Goal: Information Seeking & Learning: Learn about a topic

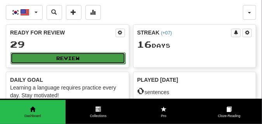
click at [69, 56] on button "Review" at bounding box center [67, 58] width 115 height 12
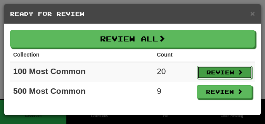
click at [224, 71] on button "Review" at bounding box center [224, 72] width 55 height 13
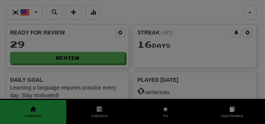
select select "**"
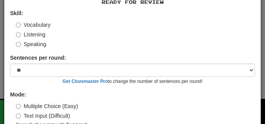
scroll to position [72, 0]
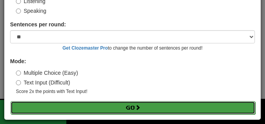
click at [94, 109] on button "Go" at bounding box center [132, 107] width 245 height 13
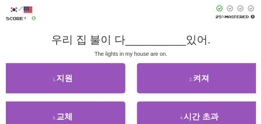
scroll to position [39, 0]
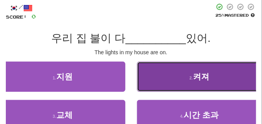
click at [161, 80] on button "2 . 켜져" at bounding box center [199, 77] width 125 height 30
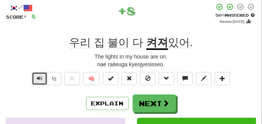
click at [35, 80] on button "Text-to-speech controls" at bounding box center [40, 78] width 16 height 13
click at [36, 78] on button "Text-to-speech controls" at bounding box center [40, 78] width 16 height 13
click at [45, 79] on button "Text-to-speech controls" at bounding box center [40, 78] width 16 height 13
click at [44, 79] on button "Text-to-speech controls" at bounding box center [40, 78] width 16 height 13
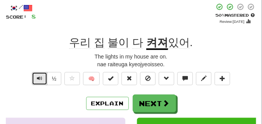
click at [39, 78] on span "Text-to-speech controls" at bounding box center [39, 78] width 5 height 5
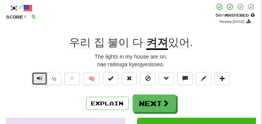
click at [39, 78] on span "Text-to-speech controls" at bounding box center [39, 78] width 5 height 5
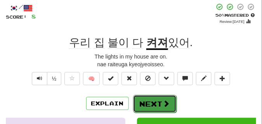
click at [145, 97] on button "Next" at bounding box center [154, 104] width 43 height 18
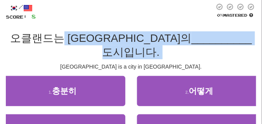
drag, startPoint x: 71, startPoint y: 50, endPoint x: 69, endPoint y: 45, distance: 5.6
click at [69, 45] on div "/ Score: 8 0 % Mastered 오클랜드는 뉴질랜드의 __________ 도시입니다. [GEOGRAPHIC_DATA] is a ci…" at bounding box center [131, 86] width 250 height 166
click at [71, 63] on div "[GEOGRAPHIC_DATA] is a city in [GEOGRAPHIC_DATA]." at bounding box center [131, 67] width 250 height 8
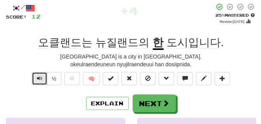
click at [36, 76] on button "Text-to-speech controls" at bounding box center [40, 78] width 16 height 13
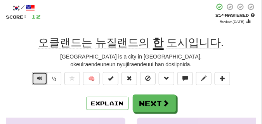
click at [40, 80] on span "Text-to-speech controls" at bounding box center [39, 78] width 5 height 5
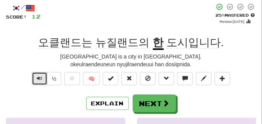
click at [40, 80] on span "Text-to-speech controls" at bounding box center [39, 78] width 5 height 5
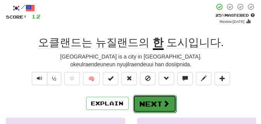
click at [157, 105] on button "Next" at bounding box center [154, 104] width 43 height 18
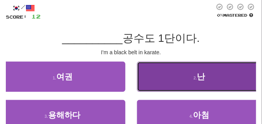
click at [151, 82] on button "2 . 난" at bounding box center [199, 77] width 125 height 30
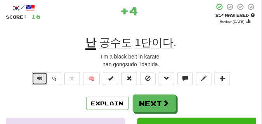
click at [41, 77] on span "Text-to-speech controls" at bounding box center [39, 78] width 5 height 5
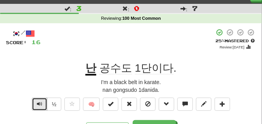
scroll to position [19, 0]
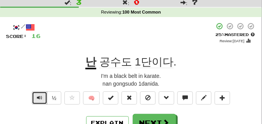
click at [34, 97] on button "Text-to-speech controls" at bounding box center [40, 98] width 16 height 13
click at [35, 97] on button "Text-to-speech controls" at bounding box center [40, 98] width 16 height 13
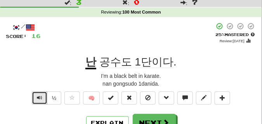
click at [35, 97] on button "Text-to-speech controls" at bounding box center [40, 98] width 16 height 13
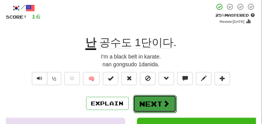
click at [138, 100] on button "Next" at bounding box center [154, 104] width 43 height 18
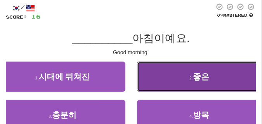
click at [160, 85] on button "2 . 좋은" at bounding box center [199, 77] width 125 height 30
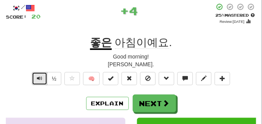
click at [39, 77] on span "Text-to-speech controls" at bounding box center [39, 78] width 5 height 5
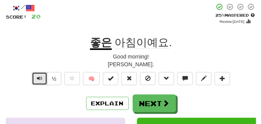
click at [39, 76] on span "Text-to-speech controls" at bounding box center [39, 78] width 5 height 5
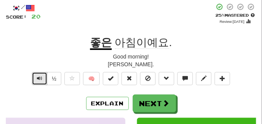
click at [39, 76] on span "Text-to-speech controls" at bounding box center [39, 78] width 5 height 5
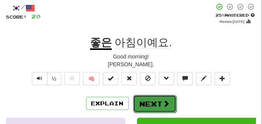
click at [164, 98] on button "Next" at bounding box center [154, 104] width 43 height 18
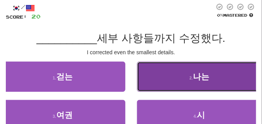
click at [165, 84] on button "2 . 나는" at bounding box center [199, 77] width 125 height 30
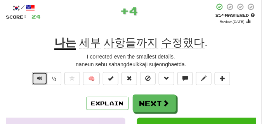
click at [36, 79] on button "Text-to-speech controls" at bounding box center [40, 78] width 16 height 13
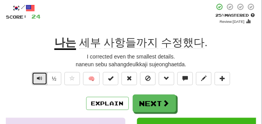
click at [41, 78] on span "Text-to-speech controls" at bounding box center [39, 78] width 5 height 5
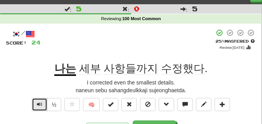
scroll to position [19, 0]
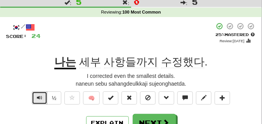
click at [35, 98] on button "Text-to-speech controls" at bounding box center [40, 98] width 16 height 13
click at [40, 95] on span "Text-to-speech controls" at bounding box center [39, 97] width 5 height 5
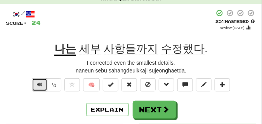
scroll to position [39, 0]
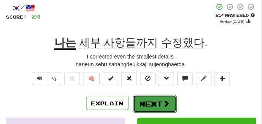
click at [163, 98] on button "Next" at bounding box center [154, 104] width 43 height 18
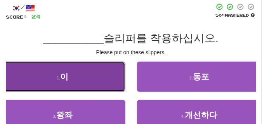
click at [93, 66] on button "1 . 이" at bounding box center [62, 77] width 125 height 30
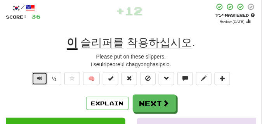
click at [44, 74] on button "Text-to-speech controls" at bounding box center [40, 78] width 16 height 13
click at [43, 76] on button "Text-to-speech controls" at bounding box center [40, 78] width 16 height 13
click at [42, 76] on button "Text-to-speech controls" at bounding box center [40, 78] width 16 height 13
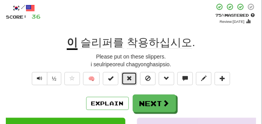
click at [135, 75] on button at bounding box center [129, 78] width 16 height 13
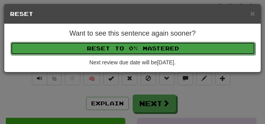
click at [129, 50] on button "Reset to 0% Mastered" at bounding box center [132, 48] width 245 height 13
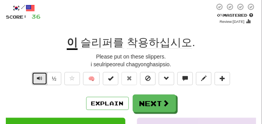
click at [42, 77] on button "Text-to-speech controls" at bounding box center [40, 78] width 16 height 13
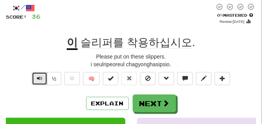
click at [42, 77] on button "Text-to-speech controls" at bounding box center [40, 78] width 16 height 13
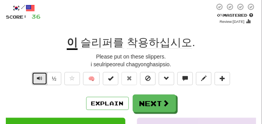
click at [41, 76] on span "Text-to-speech controls" at bounding box center [39, 78] width 5 height 5
click at [38, 77] on span "Text-to-speech controls" at bounding box center [39, 78] width 5 height 5
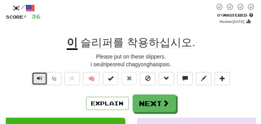
click at [38, 77] on span "Text-to-speech controls" at bounding box center [39, 78] width 5 height 5
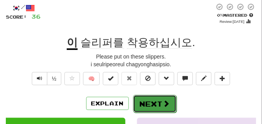
click at [154, 97] on button "Next" at bounding box center [154, 104] width 43 height 18
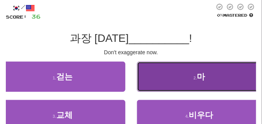
click at [182, 70] on button "2 . 마" at bounding box center [199, 77] width 125 height 30
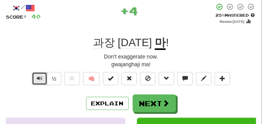
click at [42, 78] on button "Text-to-speech controls" at bounding box center [40, 78] width 16 height 13
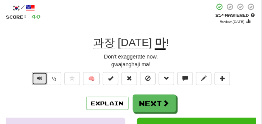
click at [42, 78] on button "Text-to-speech controls" at bounding box center [40, 78] width 16 height 13
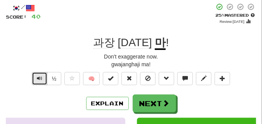
click at [42, 78] on button "Text-to-speech controls" at bounding box center [40, 78] width 16 height 13
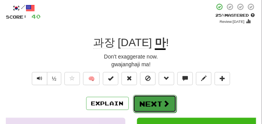
click at [152, 98] on button "Next" at bounding box center [154, 104] width 43 height 18
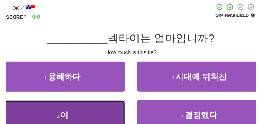
click at [97, 109] on button "3 . 이" at bounding box center [62, 115] width 125 height 30
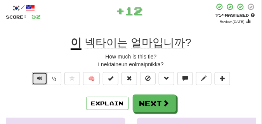
click at [44, 78] on button "Text-to-speech controls" at bounding box center [40, 78] width 16 height 13
click at [39, 78] on span "Text-to-speech controls" at bounding box center [39, 78] width 5 height 5
click at [38, 77] on span "Text-to-speech controls" at bounding box center [39, 78] width 5 height 5
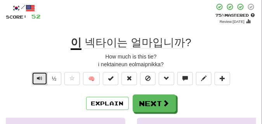
click at [38, 77] on span "Text-to-speech controls" at bounding box center [39, 78] width 5 height 5
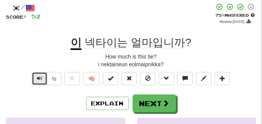
click at [38, 77] on span "Text-to-speech controls" at bounding box center [39, 78] width 5 height 5
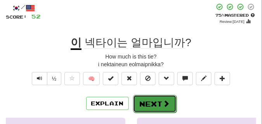
click at [152, 99] on button "Next" at bounding box center [154, 104] width 43 height 18
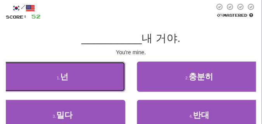
click at [105, 70] on button "1 . 넌" at bounding box center [62, 77] width 125 height 30
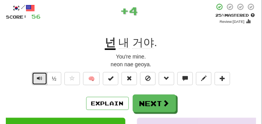
click at [34, 78] on button "Text-to-speech controls" at bounding box center [40, 78] width 16 height 13
click at [39, 76] on span "Text-to-speech controls" at bounding box center [39, 78] width 5 height 5
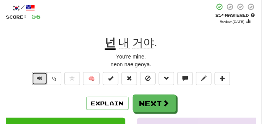
click at [39, 76] on span "Text-to-speech controls" at bounding box center [39, 78] width 5 height 5
click at [40, 75] on button "Text-to-speech controls" at bounding box center [40, 78] width 16 height 13
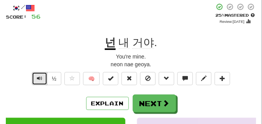
click at [40, 75] on button "Text-to-speech controls" at bounding box center [40, 78] width 16 height 13
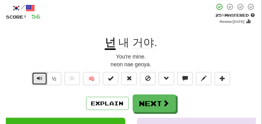
click at [40, 75] on button "Text-to-speech controls" at bounding box center [40, 78] width 16 height 13
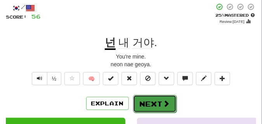
click at [145, 96] on button "Next" at bounding box center [154, 104] width 43 height 18
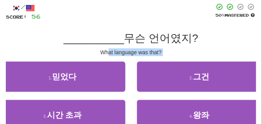
drag, startPoint x: 145, startPoint y: 96, endPoint x: 109, endPoint y: 56, distance: 53.5
click at [109, 56] on div "/ Score: 56 50 % Mastered __________ 무슨 언어였지? What language was that? 1 . 믿었다 2…" at bounding box center [131, 79] width 250 height 152
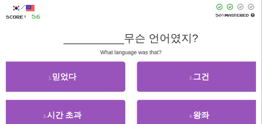
click at [86, 29] on div "/ Score: 56 50 % Mastered __________ 무슨 언어였지? What language was that? 1 . 믿었다 2…" at bounding box center [131, 79] width 250 height 152
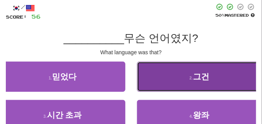
click at [188, 78] on button "2 . 그건" at bounding box center [199, 77] width 125 height 30
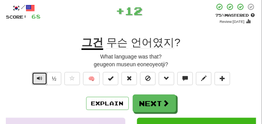
click at [40, 81] on span "Text-to-speech controls" at bounding box center [39, 78] width 5 height 5
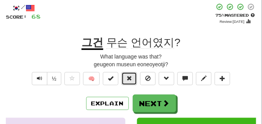
click at [129, 81] on span at bounding box center [128, 78] width 5 height 5
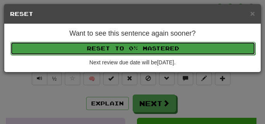
click at [128, 47] on button "Reset to 0% Mastered" at bounding box center [132, 48] width 245 height 13
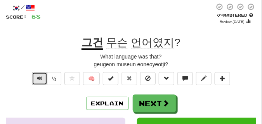
click at [40, 79] on span "Text-to-speech controls" at bounding box center [39, 78] width 5 height 5
click at [41, 79] on span "Text-to-speech controls" at bounding box center [39, 78] width 5 height 5
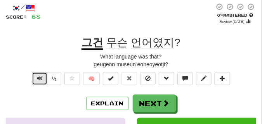
click at [41, 79] on span "Text-to-speech controls" at bounding box center [39, 78] width 5 height 5
click at [38, 80] on span "Text-to-speech controls" at bounding box center [39, 78] width 5 height 5
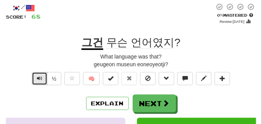
click at [38, 80] on span "Text-to-speech controls" at bounding box center [39, 78] width 5 height 5
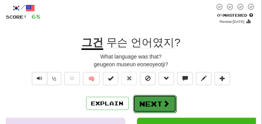
click at [151, 104] on button "Next" at bounding box center [154, 104] width 43 height 18
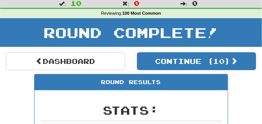
scroll to position [15, 0]
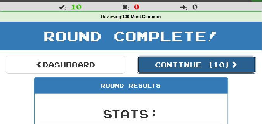
click at [169, 68] on button "Continue ( 10 )" at bounding box center [196, 65] width 119 height 18
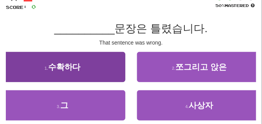
scroll to position [54, 0]
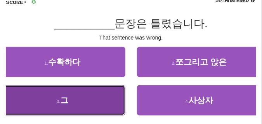
click at [73, 101] on button "3 . 그" at bounding box center [62, 100] width 125 height 30
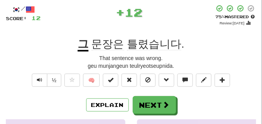
scroll to position [39, 0]
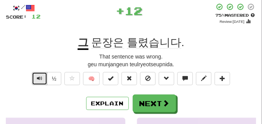
click at [43, 76] on button "Text-to-speech controls" at bounding box center [40, 78] width 16 height 13
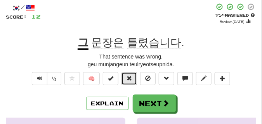
click at [127, 78] on span at bounding box center [128, 78] width 5 height 5
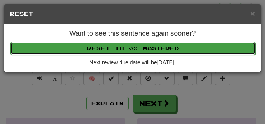
click at [124, 49] on button "Reset to 0% Mastered" at bounding box center [132, 48] width 245 height 13
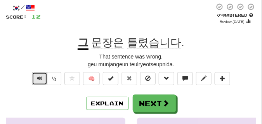
click at [33, 76] on button "Text-to-speech controls" at bounding box center [40, 78] width 16 height 13
click at [39, 76] on span "Text-to-speech controls" at bounding box center [39, 78] width 5 height 5
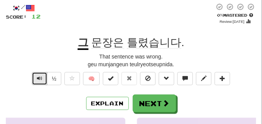
click at [39, 76] on span "Text-to-speech controls" at bounding box center [39, 78] width 5 height 5
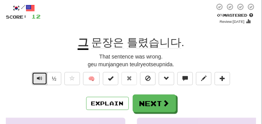
click at [39, 76] on span "Text-to-speech controls" at bounding box center [39, 78] width 5 height 5
click at [38, 76] on span "Text-to-speech controls" at bounding box center [39, 78] width 5 height 5
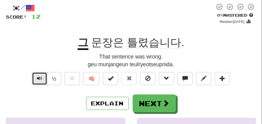
click at [38, 76] on span "Text-to-speech controls" at bounding box center [39, 78] width 5 height 5
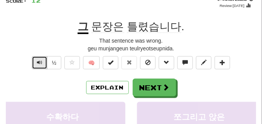
scroll to position [58, 0]
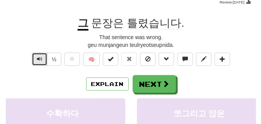
click at [38, 53] on button "Text-to-speech controls" at bounding box center [40, 59] width 16 height 13
click at [40, 59] on span "Text-to-speech controls" at bounding box center [39, 58] width 5 height 5
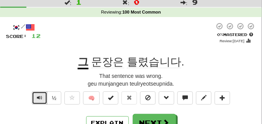
scroll to position [19, 0]
click at [37, 99] on span "Text-to-speech controls" at bounding box center [39, 97] width 5 height 5
click at [37, 98] on span "Text-to-speech controls" at bounding box center [39, 97] width 5 height 5
click at [37, 97] on span "Text-to-speech controls" at bounding box center [39, 97] width 5 height 5
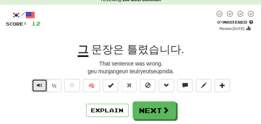
scroll to position [58, 0]
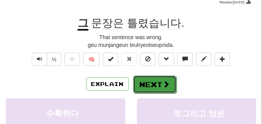
click at [158, 83] on button "Next" at bounding box center [154, 85] width 43 height 18
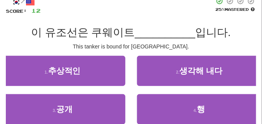
scroll to position [39, 0]
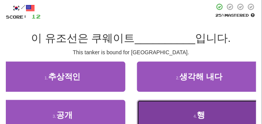
click at [179, 119] on button "4 . 행" at bounding box center [199, 115] width 125 height 30
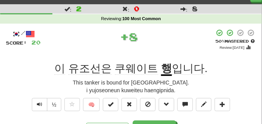
scroll to position [19, 0]
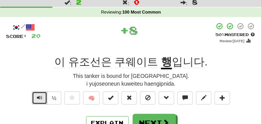
click at [43, 99] on button "Text-to-speech controls" at bounding box center [40, 98] width 16 height 13
click at [40, 97] on span "Text-to-speech controls" at bounding box center [39, 97] width 5 height 5
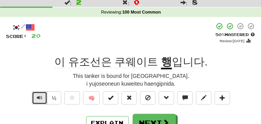
click at [43, 96] on button "Text-to-speech controls" at bounding box center [40, 98] width 16 height 13
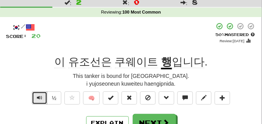
click at [43, 96] on button "Text-to-speech controls" at bounding box center [40, 98] width 16 height 13
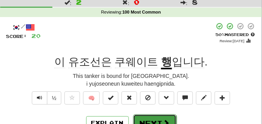
click at [153, 116] on button "Next" at bounding box center [154, 123] width 43 height 18
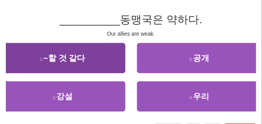
scroll to position [58, 0]
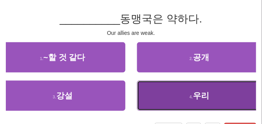
click at [148, 93] on button "4 . 우리" at bounding box center [199, 96] width 125 height 30
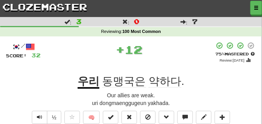
scroll to position [19, 0]
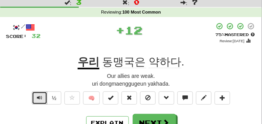
click at [40, 95] on span "Text-to-speech controls" at bounding box center [39, 97] width 5 height 5
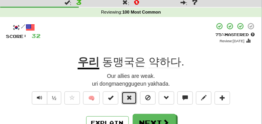
click at [134, 99] on button at bounding box center [129, 98] width 16 height 13
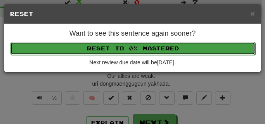
click at [130, 53] on button "Reset to 0% Mastered" at bounding box center [132, 48] width 245 height 13
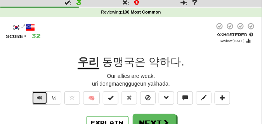
click at [41, 100] on span "Text-to-speech controls" at bounding box center [39, 97] width 5 height 5
click at [34, 98] on button "Text-to-speech controls" at bounding box center [40, 98] width 16 height 13
click at [35, 97] on button "Text-to-speech controls" at bounding box center [40, 98] width 16 height 13
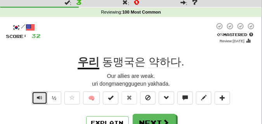
click at [35, 97] on button "Text-to-speech controls" at bounding box center [40, 98] width 16 height 13
click at [44, 95] on button "Text-to-speech controls" at bounding box center [40, 98] width 16 height 13
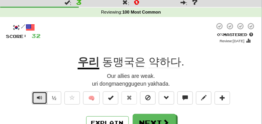
click at [44, 95] on button "Text-to-speech controls" at bounding box center [40, 98] width 16 height 13
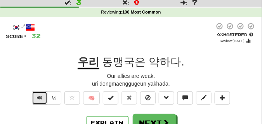
click at [44, 95] on button "Text-to-speech controls" at bounding box center [40, 98] width 16 height 13
click at [41, 95] on span "Text-to-speech controls" at bounding box center [39, 97] width 5 height 5
click at [40, 95] on span "Text-to-speech controls" at bounding box center [39, 97] width 5 height 5
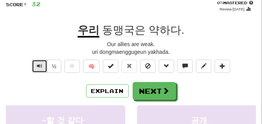
scroll to position [58, 0]
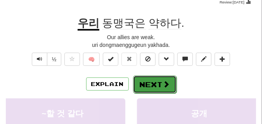
click at [159, 87] on button "Next" at bounding box center [154, 85] width 43 height 18
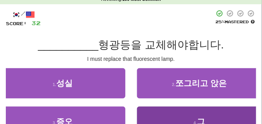
scroll to position [39, 0]
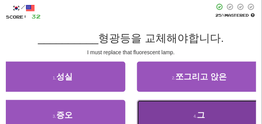
click at [182, 107] on button "4 . 그" at bounding box center [199, 115] width 125 height 30
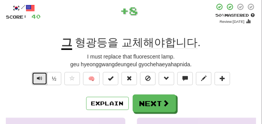
click at [41, 79] on span "Text-to-speech controls" at bounding box center [39, 78] width 5 height 5
click at [40, 73] on button "Text-to-speech controls" at bounding box center [40, 78] width 16 height 13
click at [40, 79] on span "Text-to-speech controls" at bounding box center [39, 78] width 5 height 5
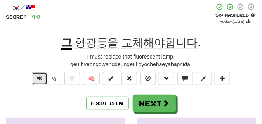
click at [40, 79] on span "Text-to-speech controls" at bounding box center [39, 78] width 5 height 5
click at [41, 78] on span "Text-to-speech controls" at bounding box center [39, 78] width 5 height 5
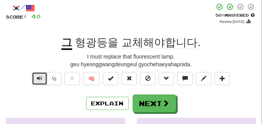
click at [41, 78] on span "Text-to-speech controls" at bounding box center [39, 78] width 5 height 5
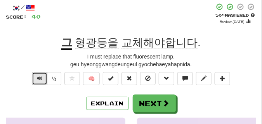
click at [41, 78] on span "Text-to-speech controls" at bounding box center [39, 78] width 5 height 5
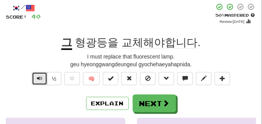
click at [41, 78] on span "Text-to-speech controls" at bounding box center [39, 78] width 5 height 5
click at [36, 77] on button "Text-to-speech controls" at bounding box center [40, 78] width 16 height 13
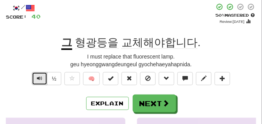
click at [36, 77] on button "Text-to-speech controls" at bounding box center [40, 78] width 16 height 13
click at [37, 76] on span "Text-to-speech controls" at bounding box center [39, 78] width 5 height 5
click at [38, 78] on span "Text-to-speech controls" at bounding box center [39, 78] width 5 height 5
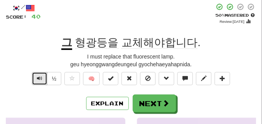
click at [38, 78] on span "Text-to-speech controls" at bounding box center [39, 78] width 5 height 5
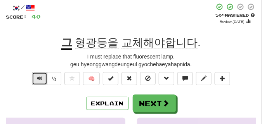
click at [38, 78] on span "Text-to-speech controls" at bounding box center [39, 78] width 5 height 5
click at [38, 79] on span "Text-to-speech controls" at bounding box center [39, 78] width 5 height 5
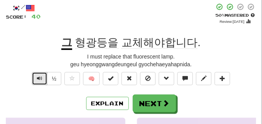
click at [38, 79] on span "Text-to-speech controls" at bounding box center [39, 78] width 5 height 5
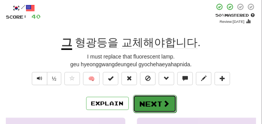
click at [150, 100] on button "Next" at bounding box center [154, 104] width 43 height 18
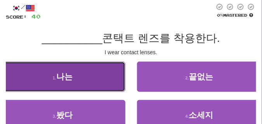
click at [78, 74] on button "1 . 나는" at bounding box center [62, 77] width 125 height 30
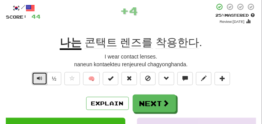
click at [39, 76] on span "Text-to-speech controls" at bounding box center [39, 78] width 5 height 5
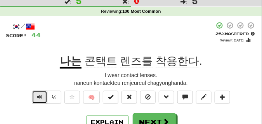
scroll to position [58, 0]
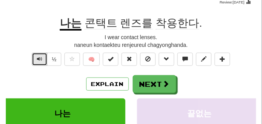
click at [38, 60] on span "Text-to-speech controls" at bounding box center [39, 58] width 5 height 5
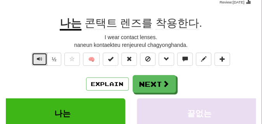
click at [38, 60] on span "Text-to-speech controls" at bounding box center [39, 58] width 5 height 5
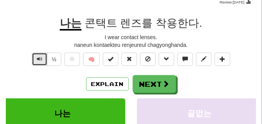
click at [38, 60] on span "Text-to-speech controls" at bounding box center [39, 58] width 5 height 5
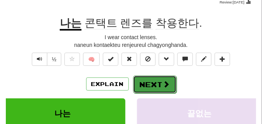
click at [158, 80] on button "Next" at bounding box center [154, 85] width 43 height 18
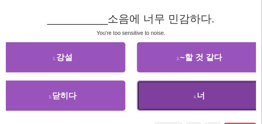
click at [220, 100] on button "4 . 너" at bounding box center [199, 96] width 125 height 30
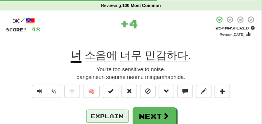
scroll to position [19, 0]
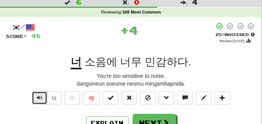
click at [40, 97] on span "Text-to-speech controls" at bounding box center [39, 97] width 5 height 5
click at [40, 96] on span "Text-to-speech controls" at bounding box center [39, 97] width 5 height 5
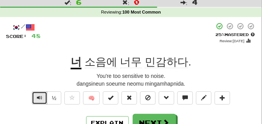
click at [40, 96] on span "Text-to-speech controls" at bounding box center [39, 97] width 5 height 5
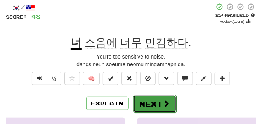
click at [144, 100] on button "Next" at bounding box center [154, 104] width 43 height 18
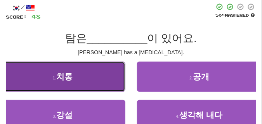
click at [109, 74] on button "1 . 치통" at bounding box center [62, 77] width 125 height 30
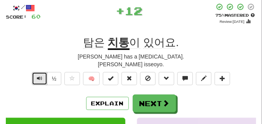
click at [37, 79] on span "Text-to-speech controls" at bounding box center [39, 78] width 5 height 5
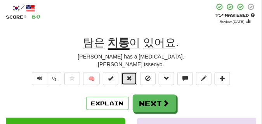
click at [134, 79] on button at bounding box center [129, 78] width 16 height 13
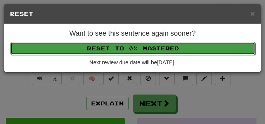
click at [123, 51] on button "Reset to 0% Mastered" at bounding box center [132, 48] width 245 height 13
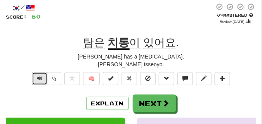
click at [39, 78] on span "Text-to-speech controls" at bounding box center [39, 78] width 5 height 5
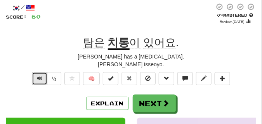
click at [40, 78] on span "Text-to-speech controls" at bounding box center [39, 78] width 5 height 5
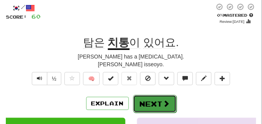
click at [152, 103] on button "Next" at bounding box center [154, 104] width 43 height 18
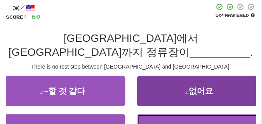
drag, startPoint x: 152, startPoint y: 103, endPoint x: 159, endPoint y: 83, distance: 21.1
click at [159, 83] on div "1 . ~할 것 같다 2 . 없어요 3 . 그림자 4 . 소세지" at bounding box center [131, 114] width 262 height 77
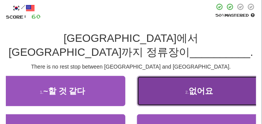
click at [159, 83] on button "2 . 없어요" at bounding box center [199, 91] width 125 height 30
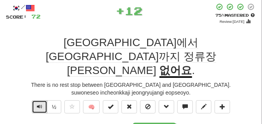
click at [38, 104] on span "Text-to-speech controls" at bounding box center [39, 106] width 5 height 5
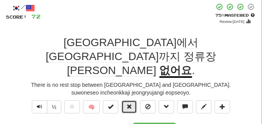
click at [132, 104] on span at bounding box center [128, 106] width 5 height 5
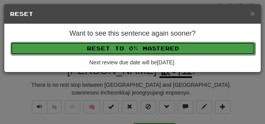
click at [126, 51] on button "Reset to 0% Mastered" at bounding box center [132, 48] width 245 height 13
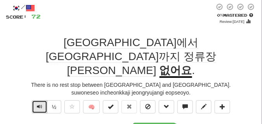
click at [38, 104] on span "Text-to-speech controls" at bounding box center [39, 106] width 5 height 5
click at [14, 47] on div "[GEOGRAPHIC_DATA]에서 [GEOGRAPHIC_DATA]까지 정류장이 없어요 ." at bounding box center [131, 57] width 250 height 42
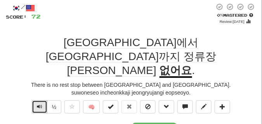
click at [40, 104] on span "Text-to-speech controls" at bounding box center [39, 106] width 5 height 5
click at [37, 104] on span "Text-to-speech controls" at bounding box center [39, 106] width 5 height 5
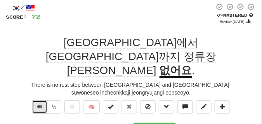
click at [37, 104] on span "Text-to-speech controls" at bounding box center [39, 106] width 5 height 5
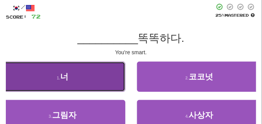
click at [76, 72] on button "1 . 너" at bounding box center [62, 77] width 125 height 30
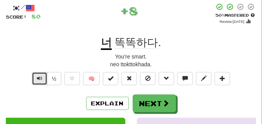
click at [38, 76] on span "Text-to-speech controls" at bounding box center [39, 78] width 5 height 5
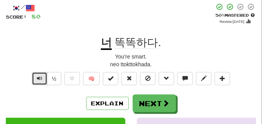
click at [38, 76] on span "Text-to-speech controls" at bounding box center [39, 78] width 5 height 5
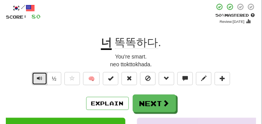
click at [38, 76] on span "Text-to-speech controls" at bounding box center [39, 78] width 5 height 5
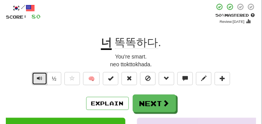
click at [38, 76] on span "Text-to-speech controls" at bounding box center [39, 78] width 5 height 5
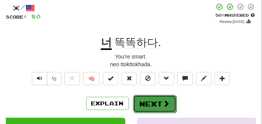
click at [163, 99] on button "Next" at bounding box center [154, 104] width 43 height 18
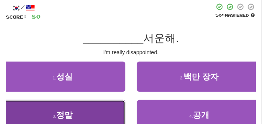
click at [73, 116] on span "정말" at bounding box center [64, 115] width 16 height 9
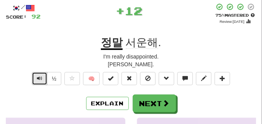
click at [39, 76] on span "Text-to-speech controls" at bounding box center [39, 78] width 5 height 5
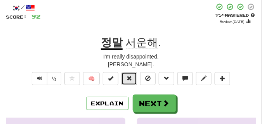
click at [129, 81] on span at bounding box center [128, 78] width 5 height 5
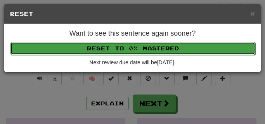
click at [120, 51] on button "Reset to 0% Mastered" at bounding box center [132, 48] width 245 height 13
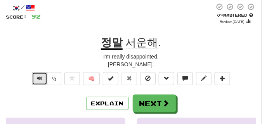
click at [43, 80] on button "Text-to-speech controls" at bounding box center [40, 78] width 16 height 13
click at [43, 78] on button "Text-to-speech controls" at bounding box center [40, 78] width 16 height 13
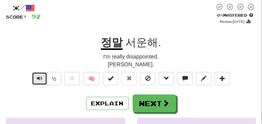
click at [43, 78] on button "Text-to-speech controls" at bounding box center [40, 78] width 16 height 13
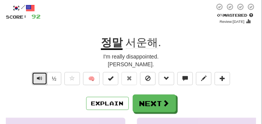
click at [43, 78] on button "Text-to-speech controls" at bounding box center [40, 78] width 16 height 13
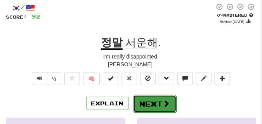
click at [175, 104] on button "Next" at bounding box center [154, 104] width 43 height 18
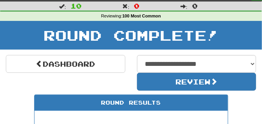
scroll to position [15, 0]
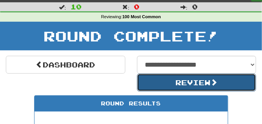
click at [167, 86] on button "Review" at bounding box center [196, 83] width 119 height 18
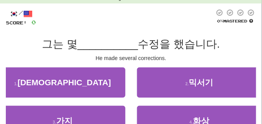
scroll to position [39, 0]
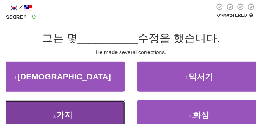
click at [64, 111] on span "가지" at bounding box center [64, 115] width 16 height 9
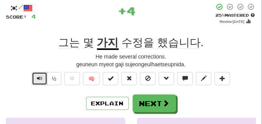
click at [40, 79] on span "Text-to-speech controls" at bounding box center [39, 78] width 5 height 5
click at [40, 78] on span "Text-to-speech controls" at bounding box center [39, 78] width 5 height 5
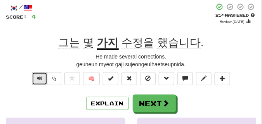
click at [40, 78] on span "Text-to-speech controls" at bounding box center [39, 78] width 5 height 5
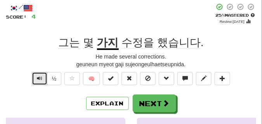
click at [40, 78] on span "Text-to-speech controls" at bounding box center [39, 78] width 5 height 5
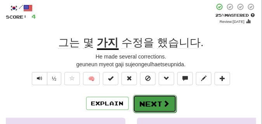
click at [161, 100] on button "Next" at bounding box center [154, 104] width 43 height 18
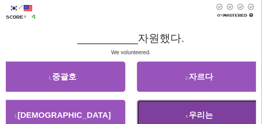
click at [196, 112] on span "우리는" at bounding box center [201, 115] width 24 height 9
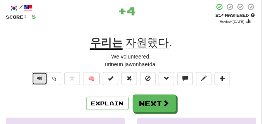
click at [40, 76] on span "Text-to-speech controls" at bounding box center [39, 78] width 5 height 5
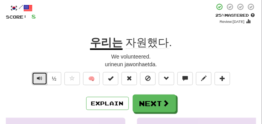
click at [40, 76] on span "Text-to-speech controls" at bounding box center [39, 78] width 5 height 5
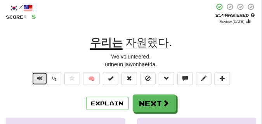
click at [40, 76] on span "Text-to-speech controls" at bounding box center [39, 78] width 5 height 5
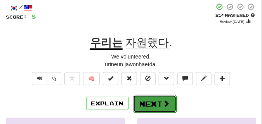
click at [163, 101] on span at bounding box center [166, 103] width 7 height 7
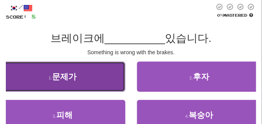
click at [45, 76] on button "1 . 문제가" at bounding box center [62, 77] width 125 height 30
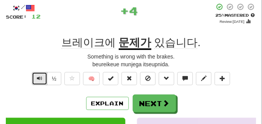
click at [43, 74] on button "Text-to-speech controls" at bounding box center [40, 78] width 16 height 13
click at [40, 73] on button "Text-to-speech controls" at bounding box center [40, 78] width 16 height 13
click at [40, 75] on button "Text-to-speech controls" at bounding box center [40, 78] width 16 height 13
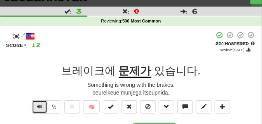
scroll to position [19, 0]
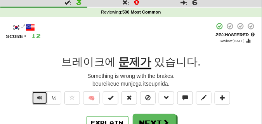
click at [43, 96] on button "Text-to-speech controls" at bounding box center [40, 98] width 16 height 13
click at [42, 95] on button "Text-to-speech controls" at bounding box center [40, 98] width 16 height 13
click at [42, 94] on button "Text-to-speech controls" at bounding box center [40, 98] width 16 height 13
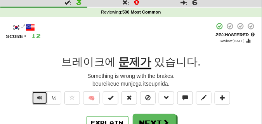
click at [42, 94] on button "Text-to-speech controls" at bounding box center [40, 98] width 16 height 13
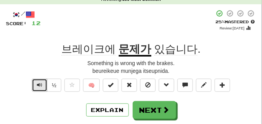
scroll to position [39, 0]
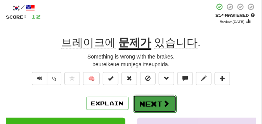
click at [141, 100] on button "Next" at bounding box center [154, 104] width 43 height 18
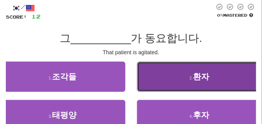
click at [176, 86] on button "2 . 환자" at bounding box center [199, 77] width 125 height 30
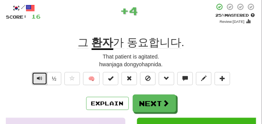
click at [40, 79] on span "Text-to-speech controls" at bounding box center [39, 78] width 5 height 5
click at [39, 81] on span "Text-to-speech controls" at bounding box center [39, 78] width 5 height 5
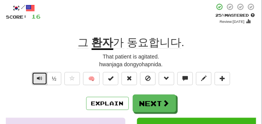
click at [39, 81] on span "Text-to-speech controls" at bounding box center [39, 78] width 5 height 5
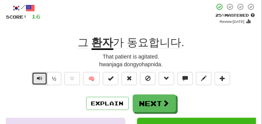
click at [39, 81] on span "Text-to-speech controls" at bounding box center [39, 78] width 5 height 5
click at [39, 80] on span "Text-to-speech controls" at bounding box center [39, 78] width 5 height 5
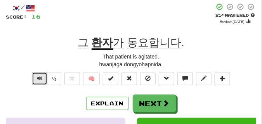
click at [39, 80] on span "Text-to-speech controls" at bounding box center [39, 78] width 5 height 5
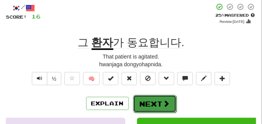
click at [153, 97] on button "Next" at bounding box center [154, 104] width 43 height 18
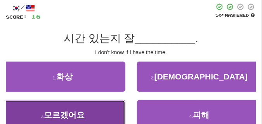
click at [80, 104] on button "3 . 모르겠어요" at bounding box center [62, 115] width 125 height 30
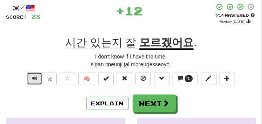
click at [38, 76] on button "Text-to-speech controls" at bounding box center [35, 78] width 16 height 13
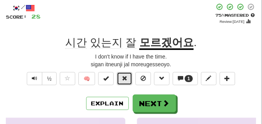
click at [121, 79] on button at bounding box center [125, 78] width 16 height 13
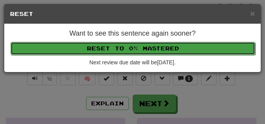
click at [116, 53] on button "Reset to 0% Mastered" at bounding box center [132, 48] width 245 height 13
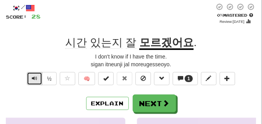
click at [33, 79] on span "Text-to-speech controls" at bounding box center [34, 78] width 5 height 5
click at [33, 78] on span "Text-to-speech controls" at bounding box center [34, 78] width 5 height 5
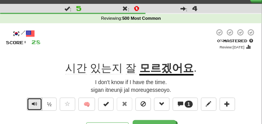
scroll to position [19, 0]
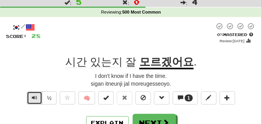
click at [35, 98] on span "Text-to-speech controls" at bounding box center [34, 97] width 5 height 5
click at [35, 97] on span "Text-to-speech controls" at bounding box center [34, 97] width 5 height 5
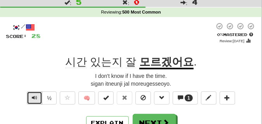
click at [35, 97] on span "Text-to-speech controls" at bounding box center [34, 97] width 5 height 5
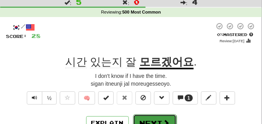
click at [163, 116] on button "Next" at bounding box center [154, 123] width 43 height 18
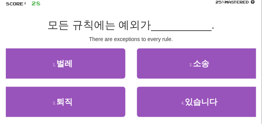
scroll to position [58, 0]
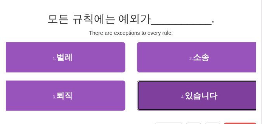
click at [172, 88] on button "4 . 있습니다" at bounding box center [199, 96] width 125 height 30
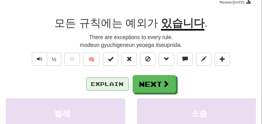
scroll to position [39, 0]
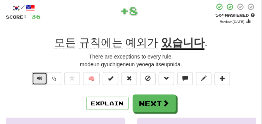
click at [35, 79] on button "Text-to-speech controls" at bounding box center [40, 78] width 16 height 13
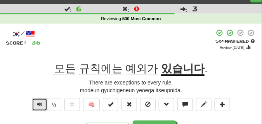
scroll to position [19, 0]
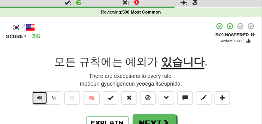
click at [40, 96] on span "Text-to-speech controls" at bounding box center [39, 97] width 5 height 5
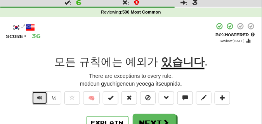
click at [40, 96] on span "Text-to-speech controls" at bounding box center [39, 97] width 5 height 5
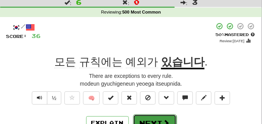
click at [158, 118] on button "Next" at bounding box center [154, 123] width 43 height 18
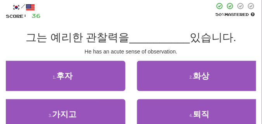
scroll to position [58, 0]
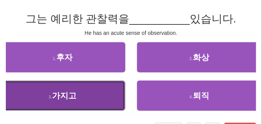
click at [72, 102] on button "3 . 가지고" at bounding box center [62, 96] width 125 height 30
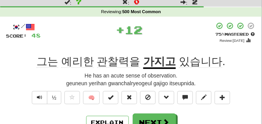
scroll to position [19, 0]
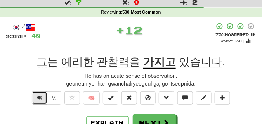
click at [37, 98] on span "Text-to-speech controls" at bounding box center [39, 97] width 5 height 5
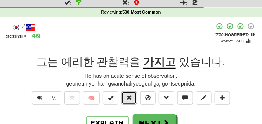
click at [127, 95] on span at bounding box center [128, 97] width 5 height 5
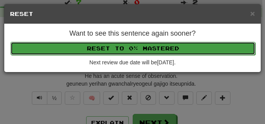
click at [121, 49] on button "Reset to 0% Mastered" at bounding box center [132, 48] width 245 height 13
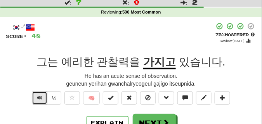
click at [42, 97] on button "Text-to-speech controls" at bounding box center [40, 98] width 16 height 13
click at [43, 97] on button "Text-to-speech controls" at bounding box center [40, 98] width 16 height 13
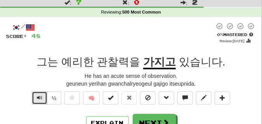
click at [43, 97] on button "Text-to-speech controls" at bounding box center [40, 98] width 16 height 13
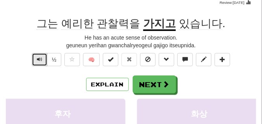
scroll to position [58, 0]
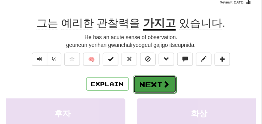
click at [147, 83] on button "Next" at bounding box center [154, 85] width 43 height 18
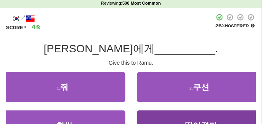
scroll to position [19, 0]
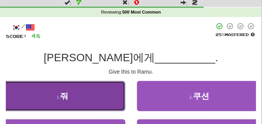
click at [74, 95] on button "1 . 줘" at bounding box center [62, 96] width 125 height 30
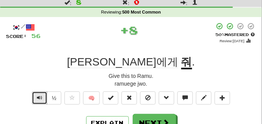
click at [40, 95] on span "Text-to-speech controls" at bounding box center [39, 97] width 5 height 5
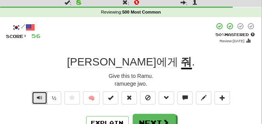
click at [40, 95] on span "Text-to-speech controls" at bounding box center [39, 97] width 5 height 5
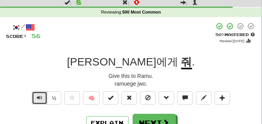
click at [40, 95] on span "Text-to-speech controls" at bounding box center [39, 97] width 5 height 5
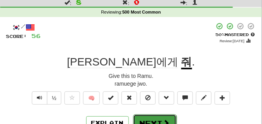
click at [145, 119] on button "Next" at bounding box center [154, 123] width 43 height 18
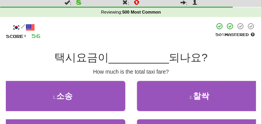
scroll to position [39, 0]
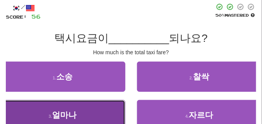
click at [48, 105] on button "3 . 얼마나" at bounding box center [62, 115] width 125 height 30
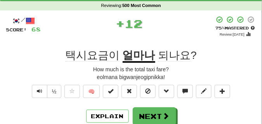
scroll to position [19, 0]
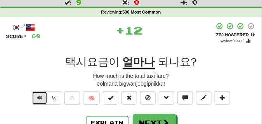
click at [38, 94] on button "Text-to-speech controls" at bounding box center [40, 98] width 16 height 13
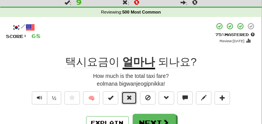
click at [132, 100] on span at bounding box center [128, 97] width 5 height 5
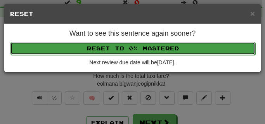
click at [118, 48] on button "Reset to 0% Mastered" at bounding box center [132, 48] width 245 height 13
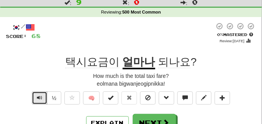
click at [38, 99] on span "Text-to-speech controls" at bounding box center [39, 97] width 5 height 5
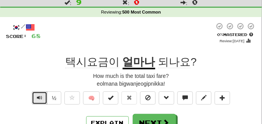
click at [38, 99] on span "Text-to-speech controls" at bounding box center [39, 97] width 5 height 5
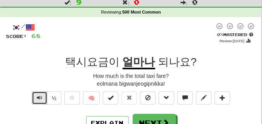
click at [38, 99] on span "Text-to-speech controls" at bounding box center [39, 97] width 5 height 5
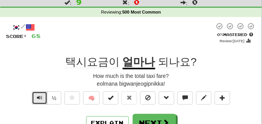
click at [41, 98] on span "Text-to-speech controls" at bounding box center [39, 97] width 5 height 5
click at [40, 97] on span "Text-to-speech controls" at bounding box center [39, 97] width 5 height 5
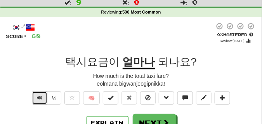
click at [40, 97] on span "Text-to-speech controls" at bounding box center [39, 97] width 5 height 5
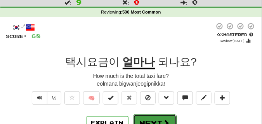
click at [148, 117] on button "Next" at bounding box center [154, 123] width 43 height 18
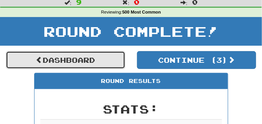
click at [70, 59] on link "Dashboard" at bounding box center [65, 60] width 119 height 18
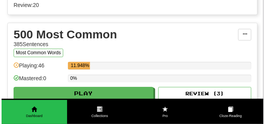
scroll to position [271, 0]
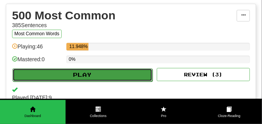
click at [93, 78] on button "Play" at bounding box center [82, 74] width 140 height 13
select select "**"
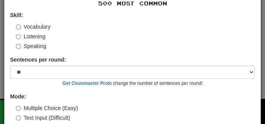
scroll to position [58, 0]
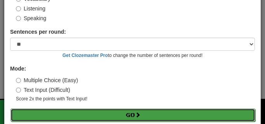
click at [101, 112] on button "Go" at bounding box center [132, 115] width 245 height 13
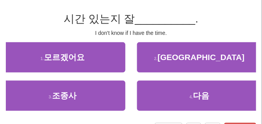
scroll to position [19, 0]
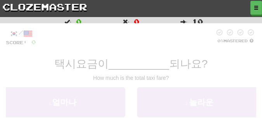
scroll to position [19, 0]
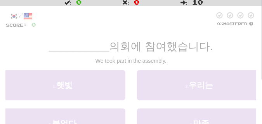
scroll to position [19, 0]
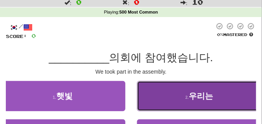
click at [178, 99] on button "2 . 우리는" at bounding box center [199, 96] width 125 height 30
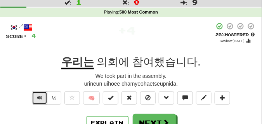
click at [36, 98] on button "Text-to-speech controls" at bounding box center [40, 98] width 16 height 13
click at [37, 97] on span "Text-to-speech controls" at bounding box center [39, 97] width 5 height 5
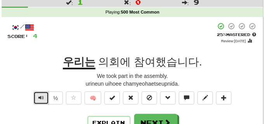
scroll to position [39, 0]
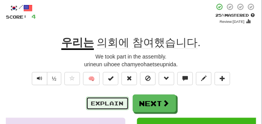
click at [103, 101] on button "Explain" at bounding box center [107, 103] width 43 height 13
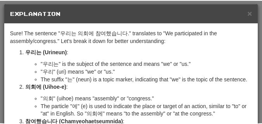
scroll to position [0, 0]
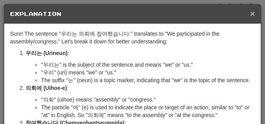
click at [250, 13] on span "×" at bounding box center [252, 13] width 5 height 9
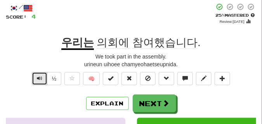
click at [38, 73] on button "Text-to-speech controls" at bounding box center [40, 78] width 16 height 13
click at [39, 74] on button "Text-to-speech controls" at bounding box center [40, 78] width 16 height 13
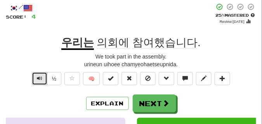
click at [39, 74] on button "Text-to-speech controls" at bounding box center [40, 78] width 16 height 13
click at [40, 74] on button "Text-to-speech controls" at bounding box center [40, 78] width 16 height 13
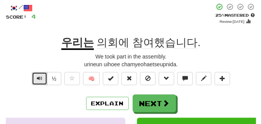
click at [40, 74] on button "Text-to-speech controls" at bounding box center [40, 78] width 16 height 13
click at [41, 76] on span "Text-to-speech controls" at bounding box center [39, 78] width 5 height 5
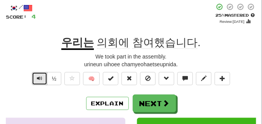
click at [41, 76] on span "Text-to-speech controls" at bounding box center [39, 78] width 5 height 5
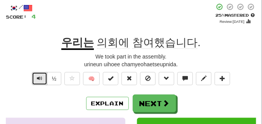
click at [44, 78] on button "Text-to-speech controls" at bounding box center [40, 78] width 16 height 13
click at [40, 78] on span "Text-to-speech controls" at bounding box center [39, 78] width 5 height 5
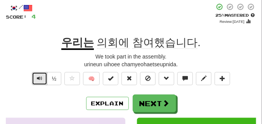
click at [40, 78] on span "Text-to-speech controls" at bounding box center [39, 78] width 5 height 5
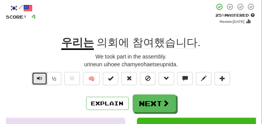
click at [40, 78] on span "Text-to-speech controls" at bounding box center [39, 78] width 5 height 5
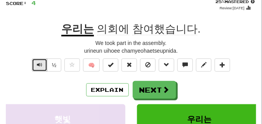
scroll to position [58, 0]
